Goal: Task Accomplishment & Management: Use online tool/utility

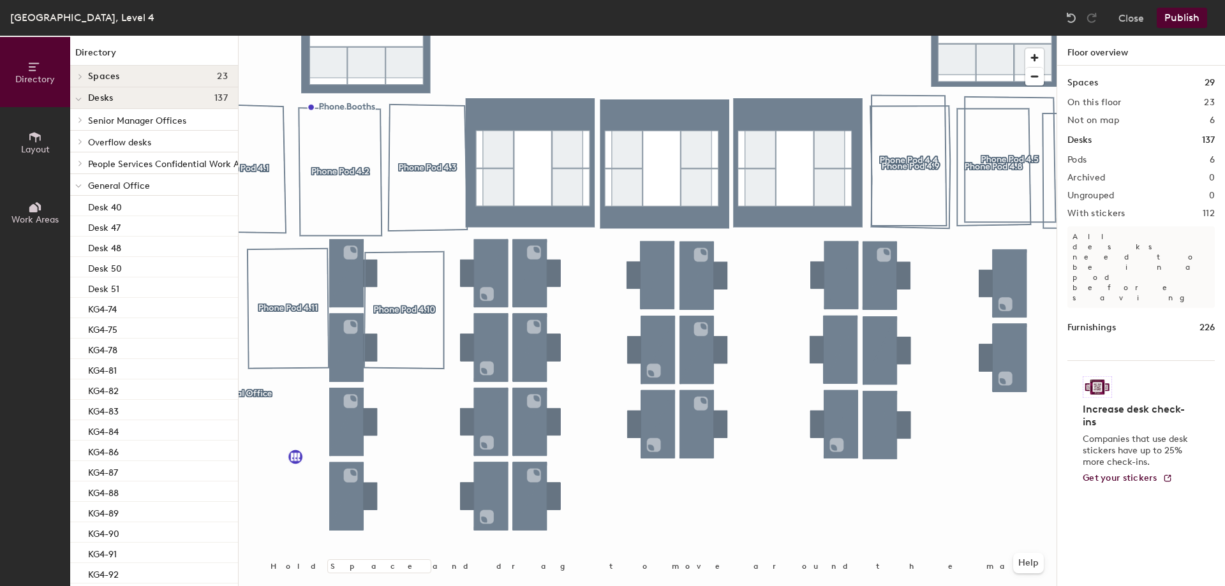
click at [1183, 19] on button "Publish" at bounding box center [1182, 18] width 50 height 20
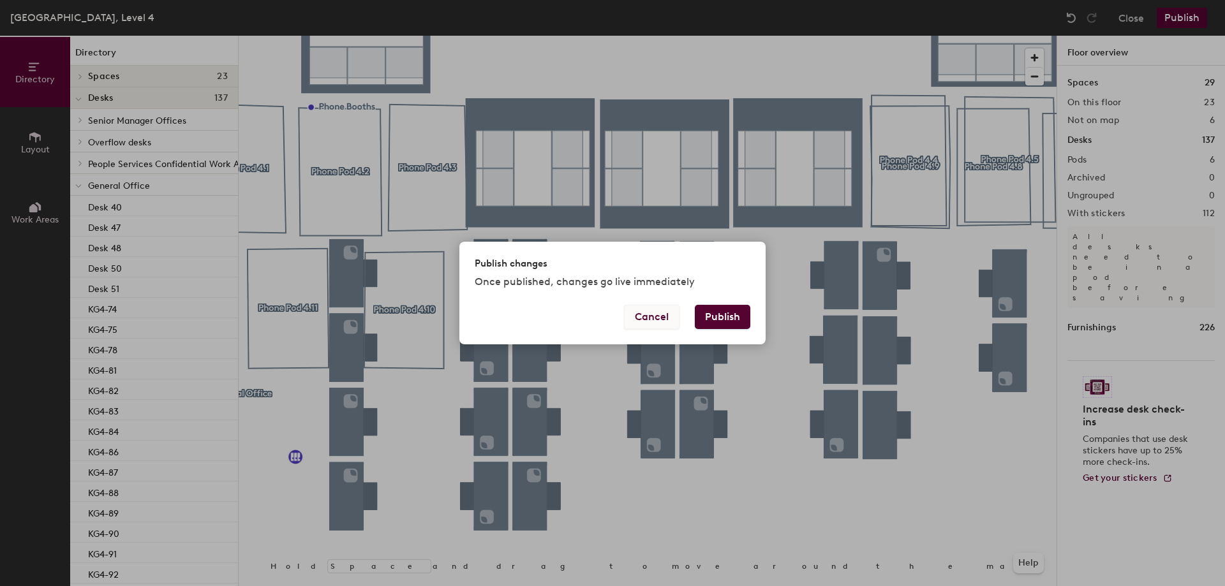
click at [657, 313] on button "Cancel" at bounding box center [652, 317] width 56 height 24
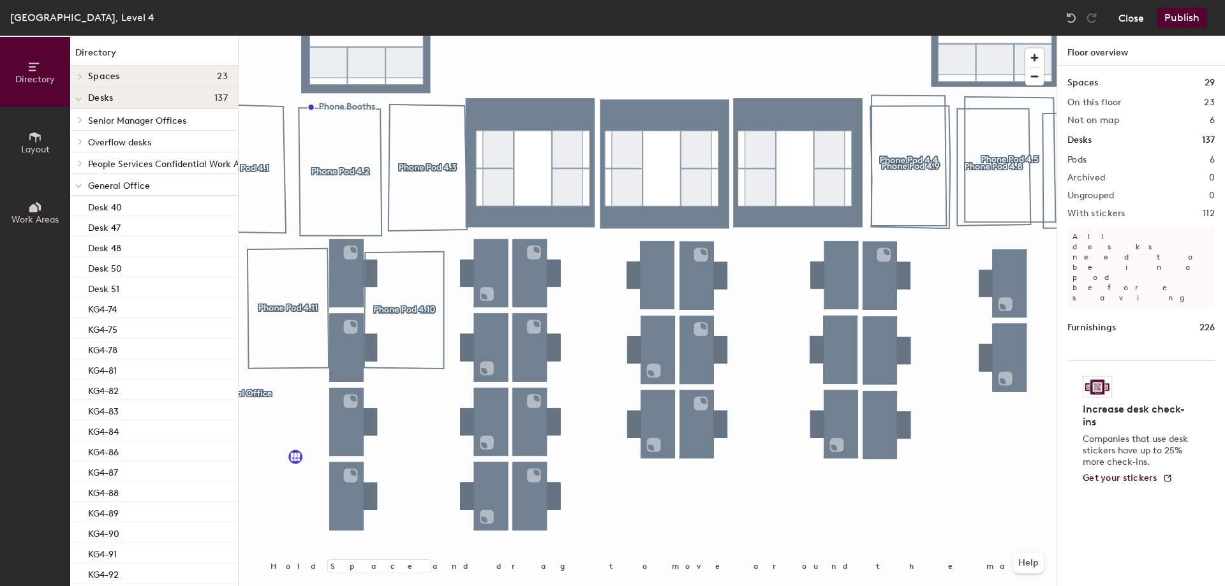
click at [1128, 26] on button "Close" at bounding box center [1132, 18] width 26 height 20
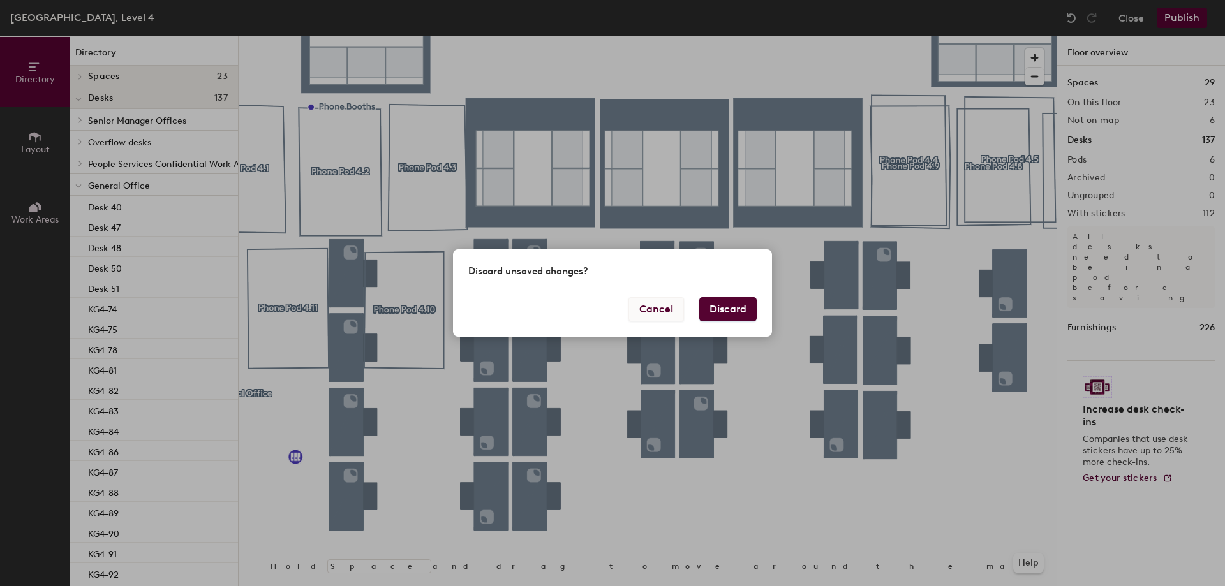
click at [643, 308] on button "Cancel" at bounding box center [657, 309] width 56 height 24
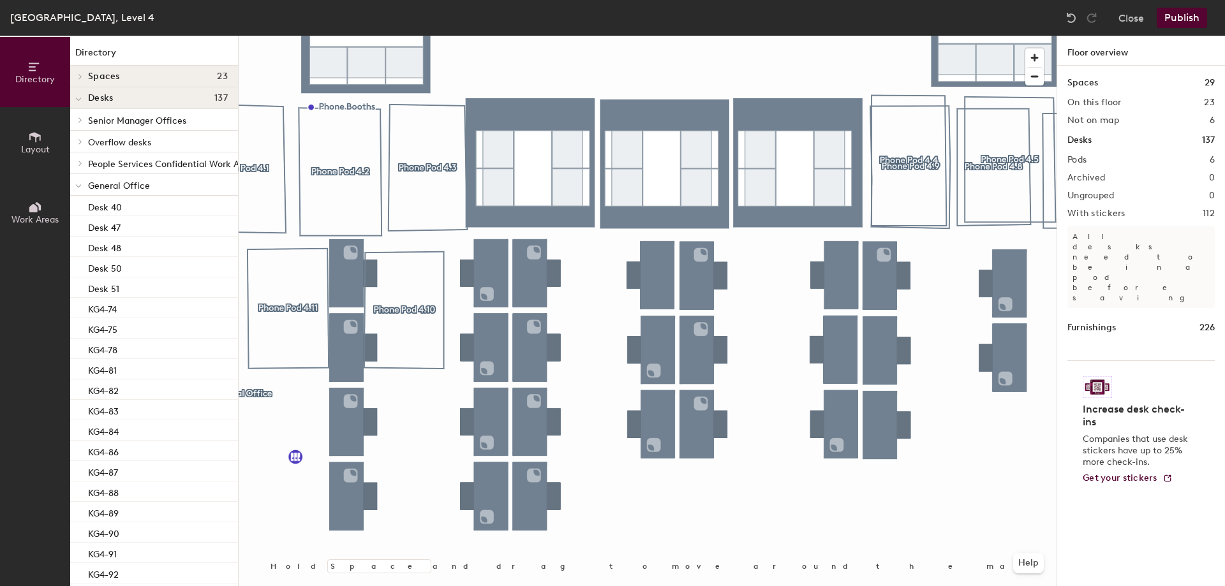
click at [1201, 20] on button "Publish" at bounding box center [1182, 18] width 50 height 20
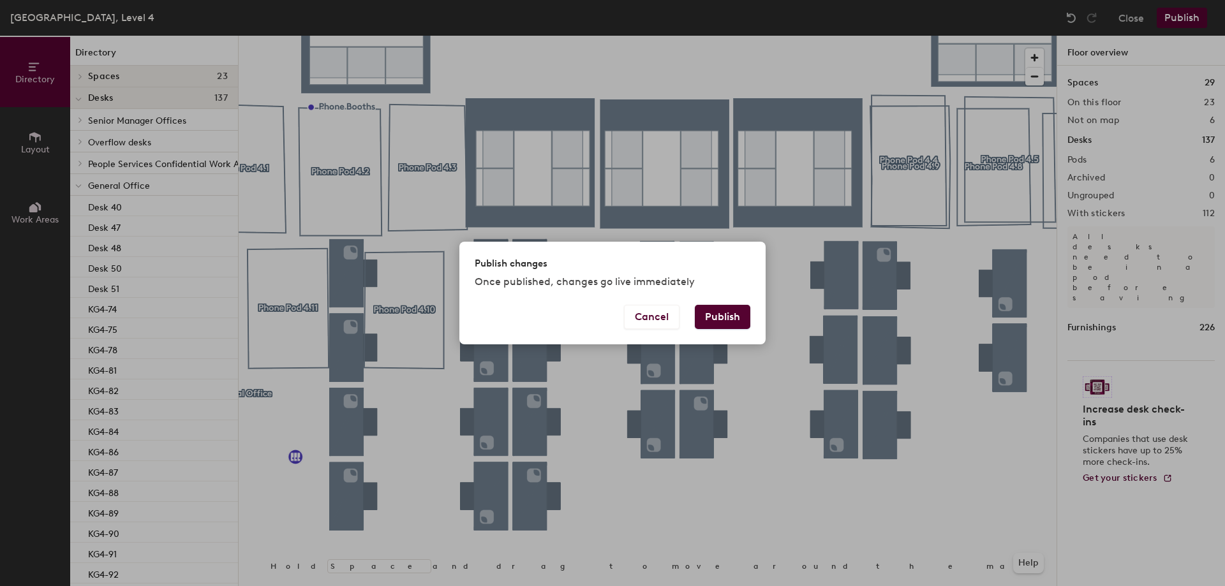
click at [727, 316] on button "Publish" at bounding box center [723, 317] width 56 height 24
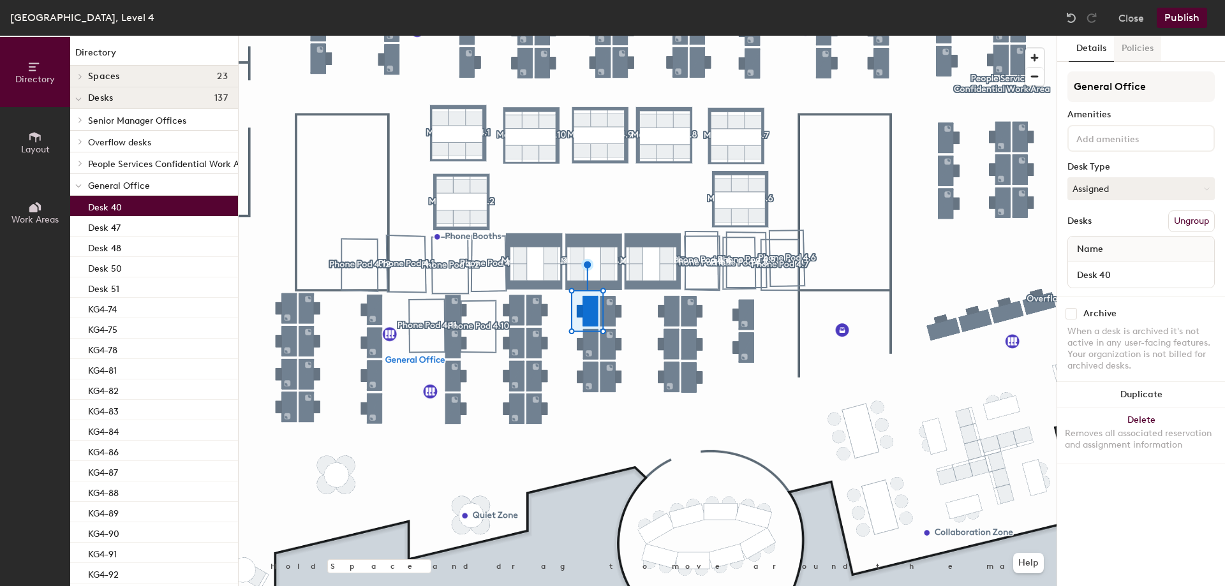
click at [1135, 47] on button "Policies" at bounding box center [1137, 49] width 47 height 26
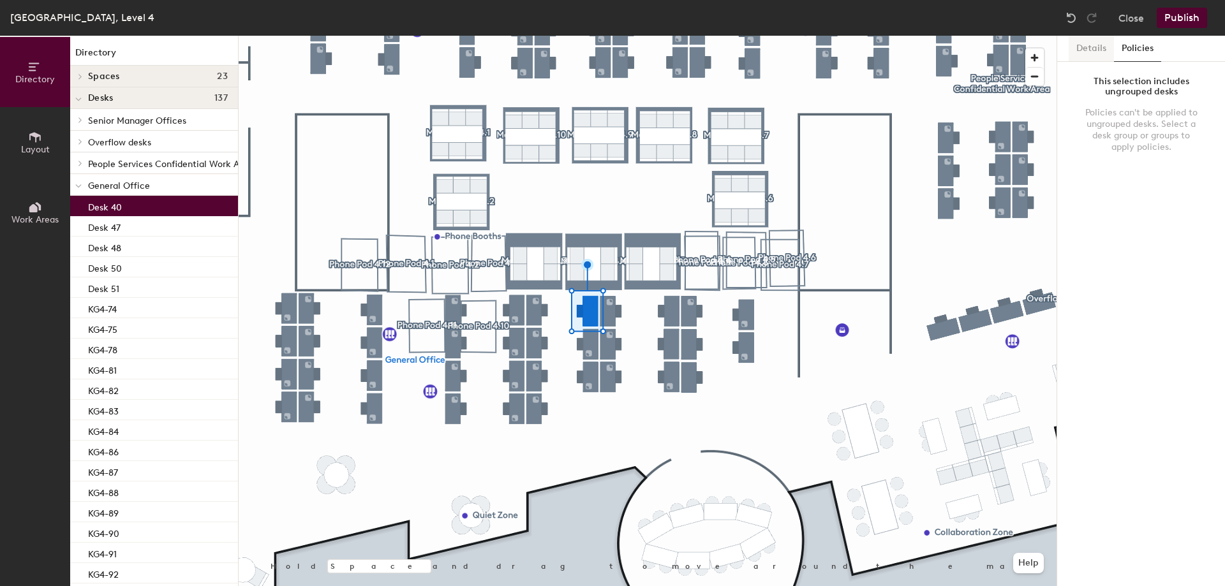
click at [1088, 54] on button "Details" at bounding box center [1091, 49] width 45 height 26
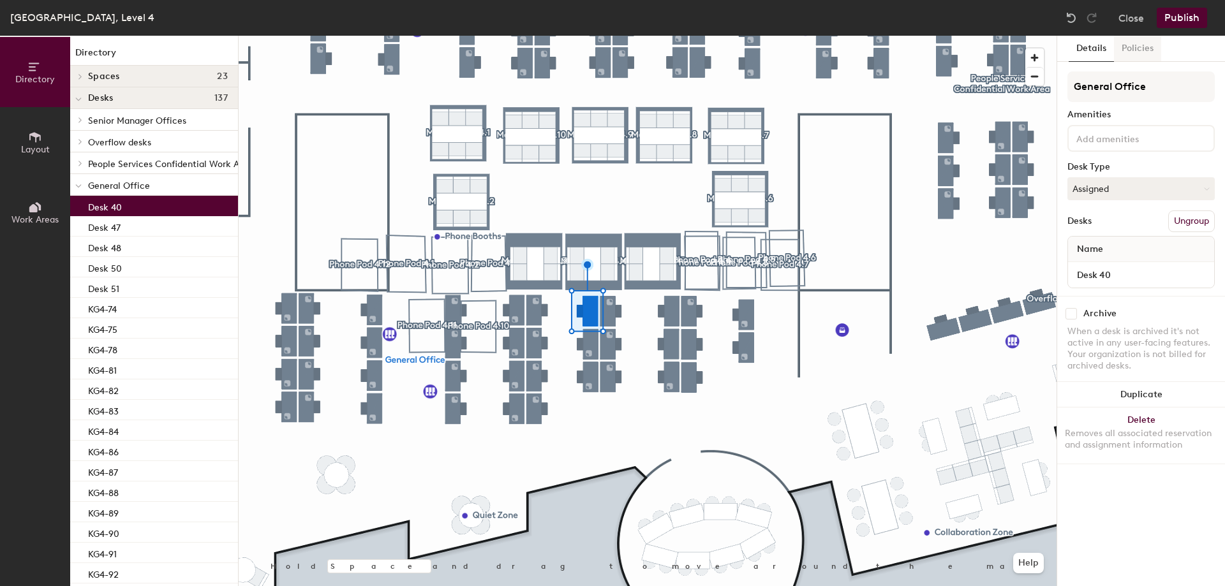
click at [1138, 48] on button "Policies" at bounding box center [1137, 49] width 47 height 26
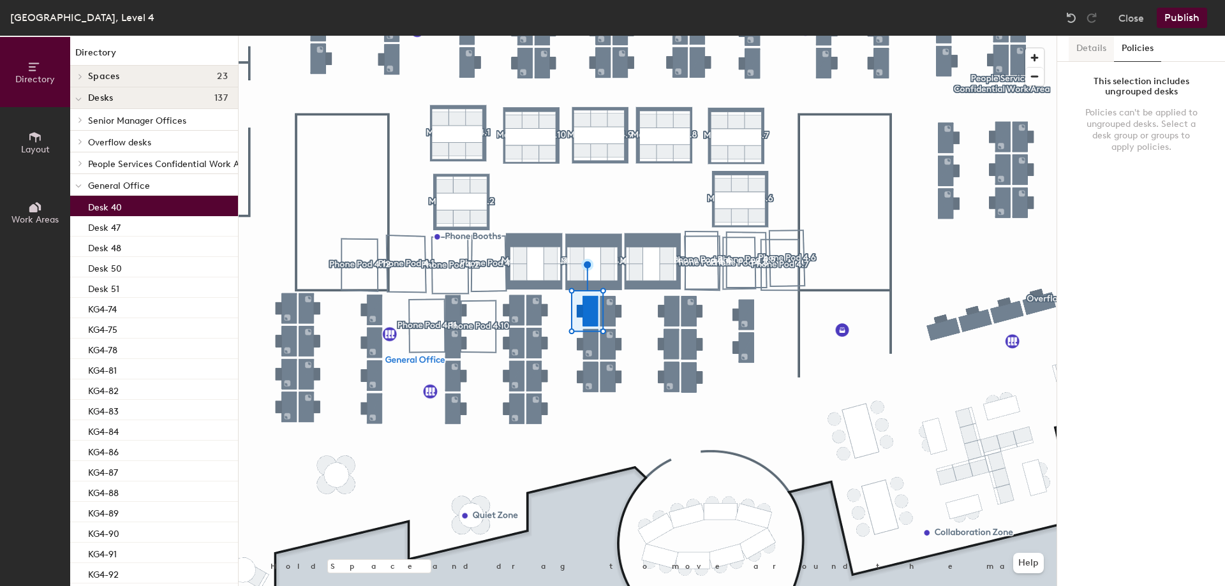
click at [1091, 42] on button "Details" at bounding box center [1091, 49] width 45 height 26
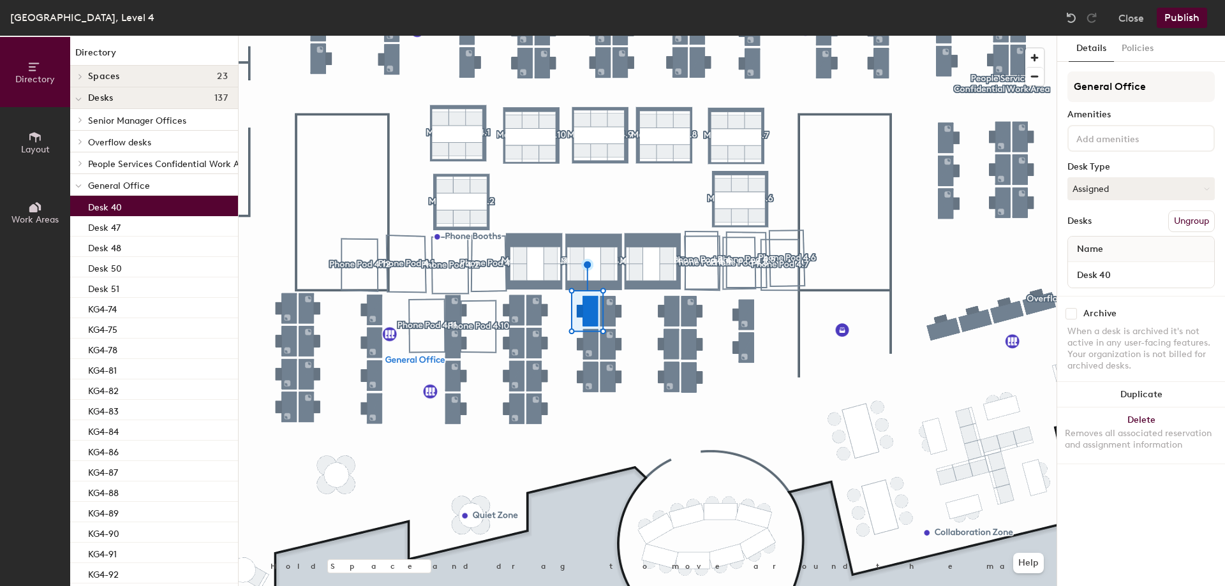
click at [666, 36] on div at bounding box center [648, 36] width 818 height 0
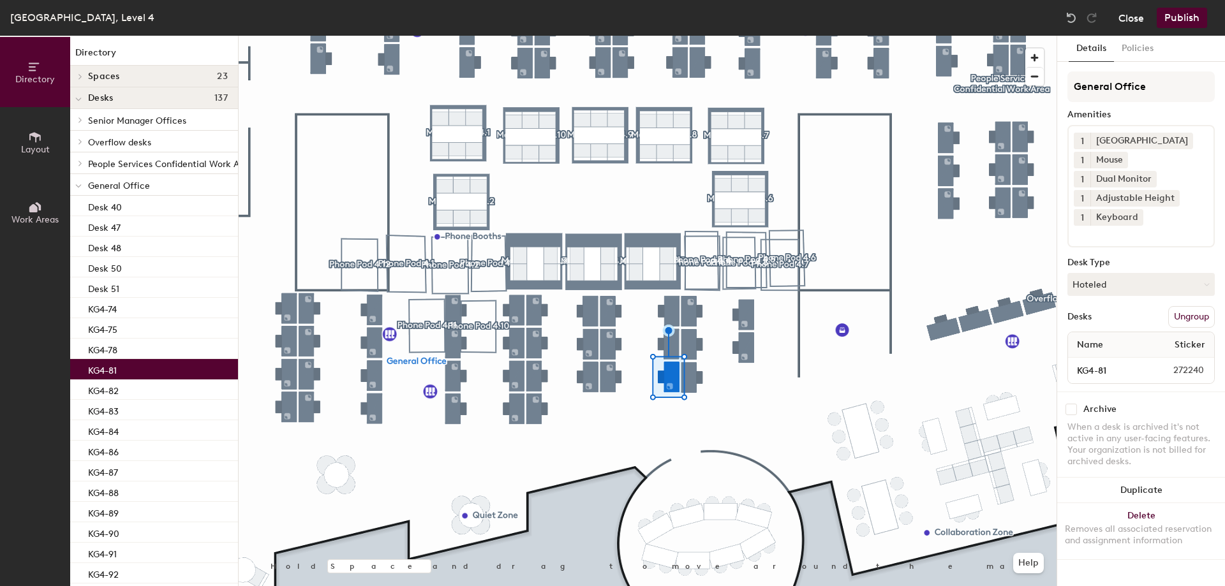
click at [1141, 12] on button "Close" at bounding box center [1132, 18] width 26 height 20
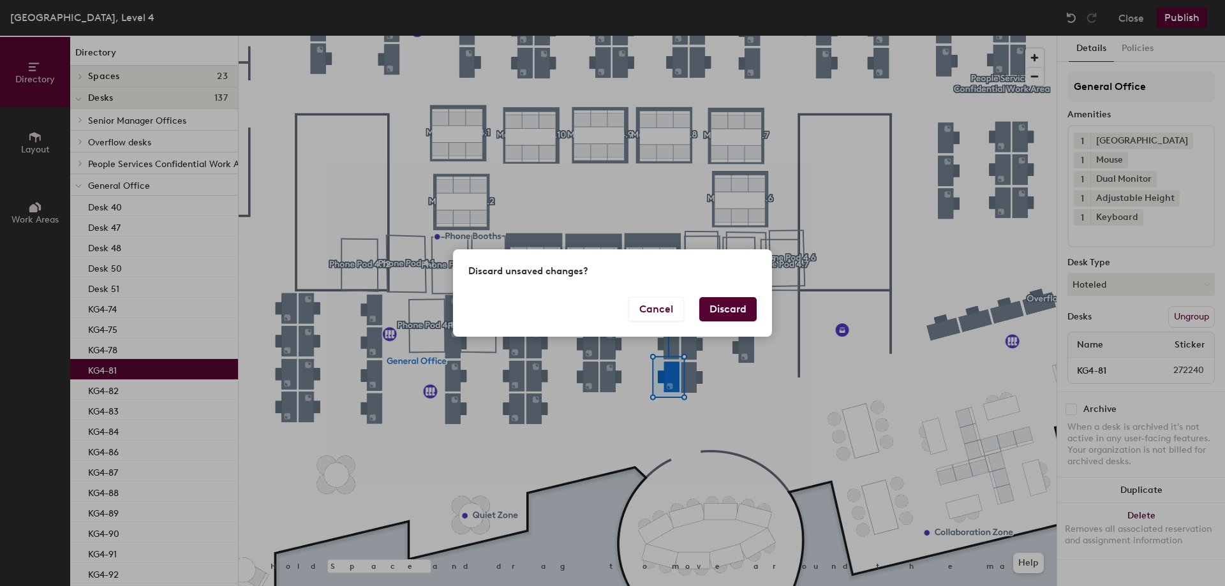
click at [723, 304] on button "Discard" at bounding box center [727, 309] width 57 height 24
